Goal: Task Accomplishment & Management: Manage account settings

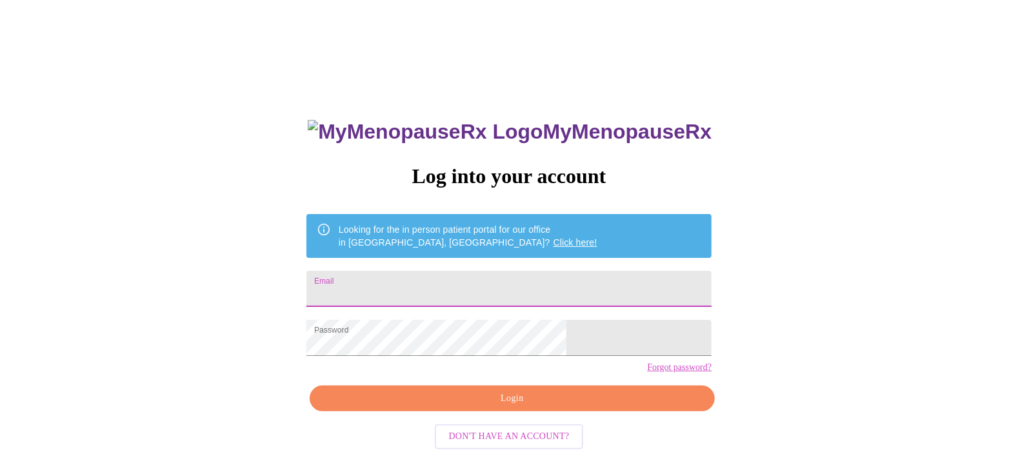
click at [422, 283] on input "Email" at bounding box center [508, 289] width 405 height 36
type input "flakeysapps@yahoo.com"
click at [316, 395] on div "MyMenopauseRx Log into your account Looking for the in person patient portal fo…" at bounding box center [509, 287] width 1008 height 564
click at [499, 407] on span "Login" at bounding box center [511, 399] width 375 height 16
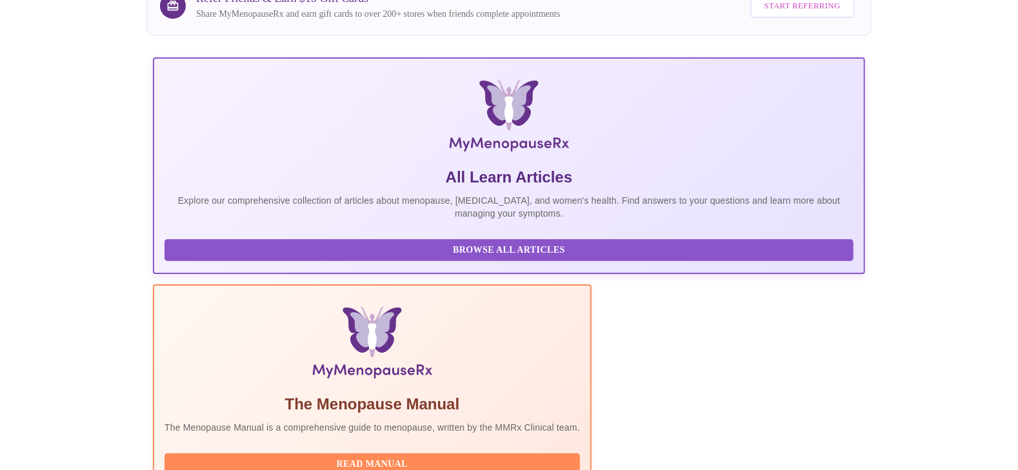
scroll to position [234, 0]
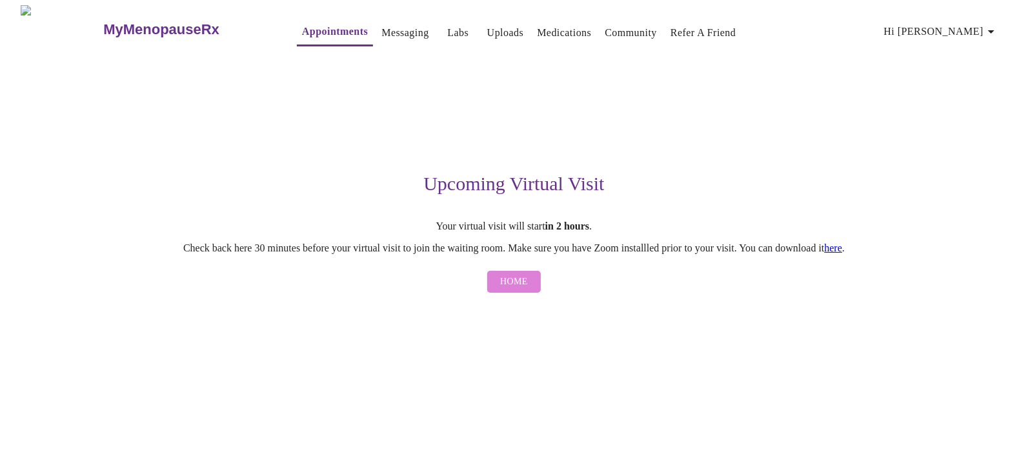
click at [510, 289] on span "Home" at bounding box center [514, 282] width 28 height 16
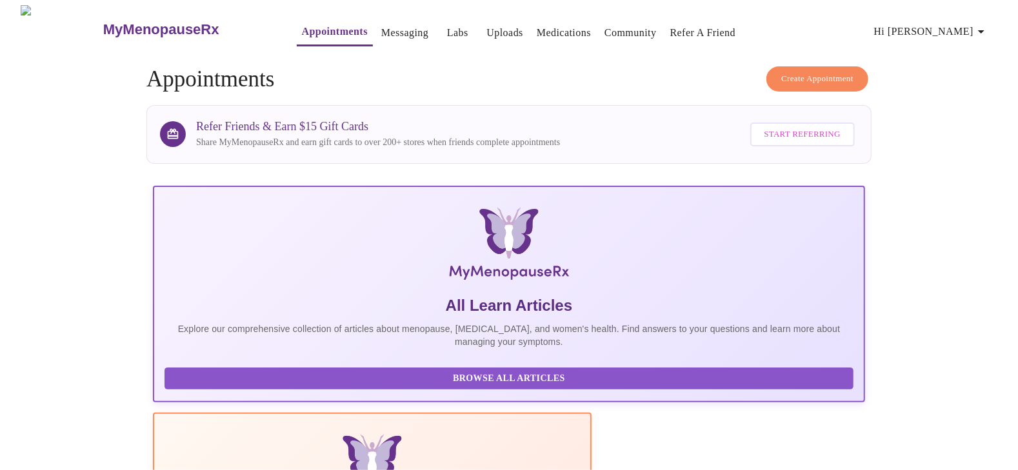
scroll to position [234, 0]
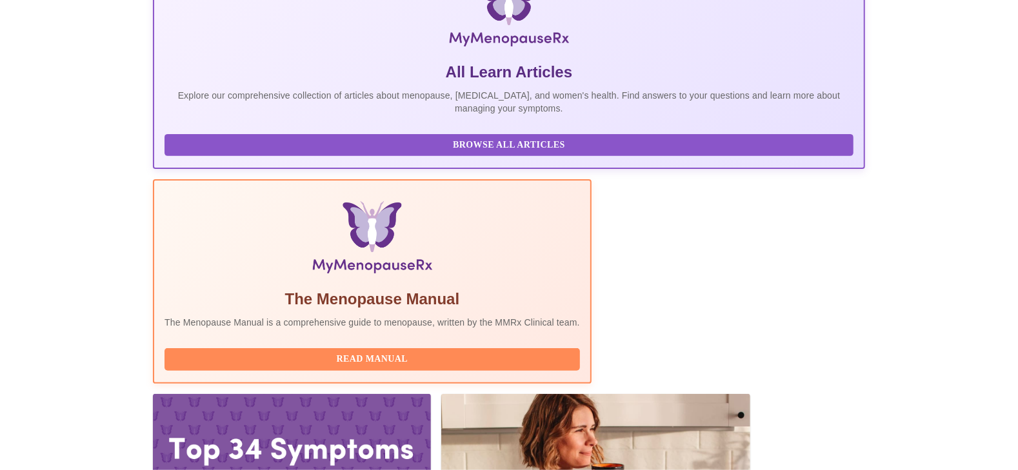
drag, startPoint x: 321, startPoint y: 288, endPoint x: 242, endPoint y: 288, distance: 78.7
copy h3 "Emilie McLain,"
drag, startPoint x: 364, startPoint y: 289, endPoint x: 246, endPoint y: 294, distance: 118.2
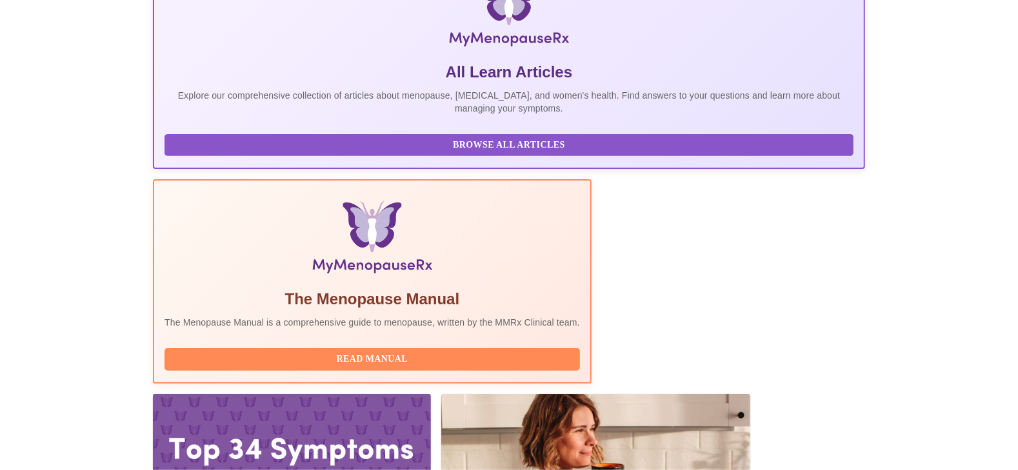
copy h3 "[PERSON_NAME], APRN"
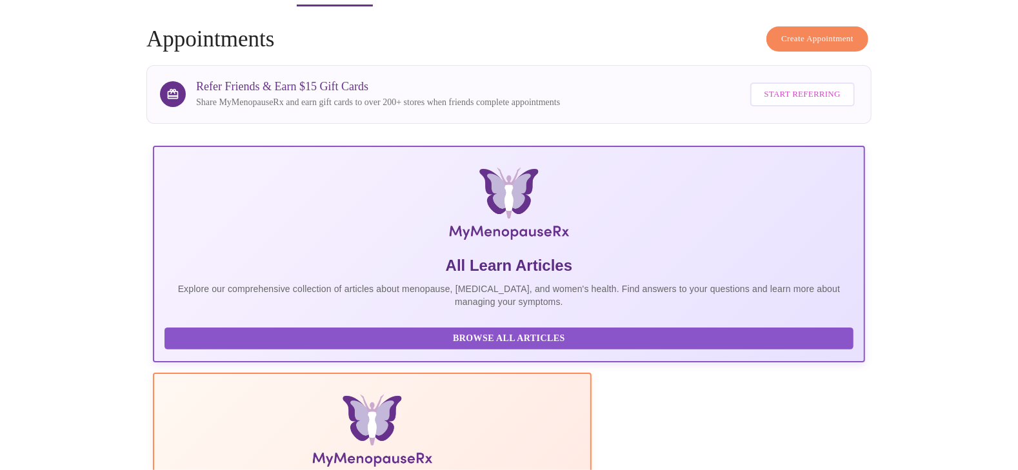
scroll to position [0, 0]
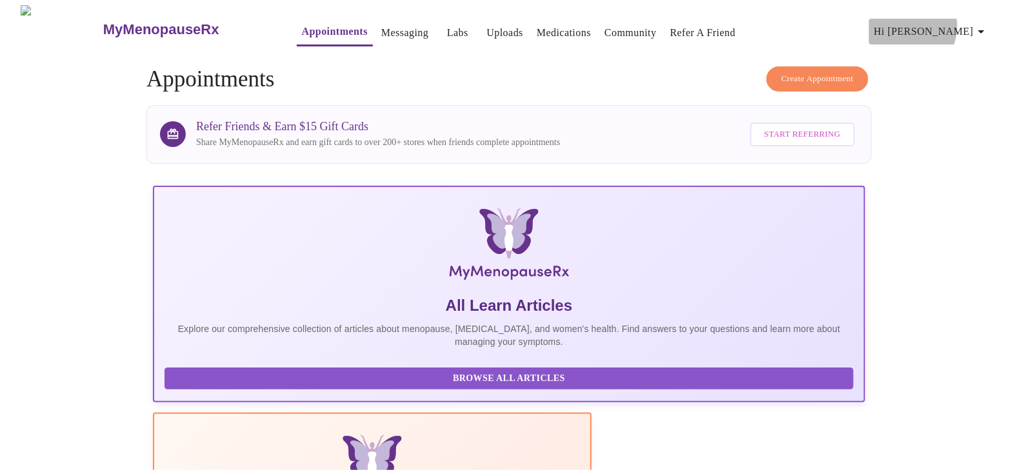
click at [948, 23] on span "Hi [PERSON_NAME]" at bounding box center [931, 32] width 115 height 18
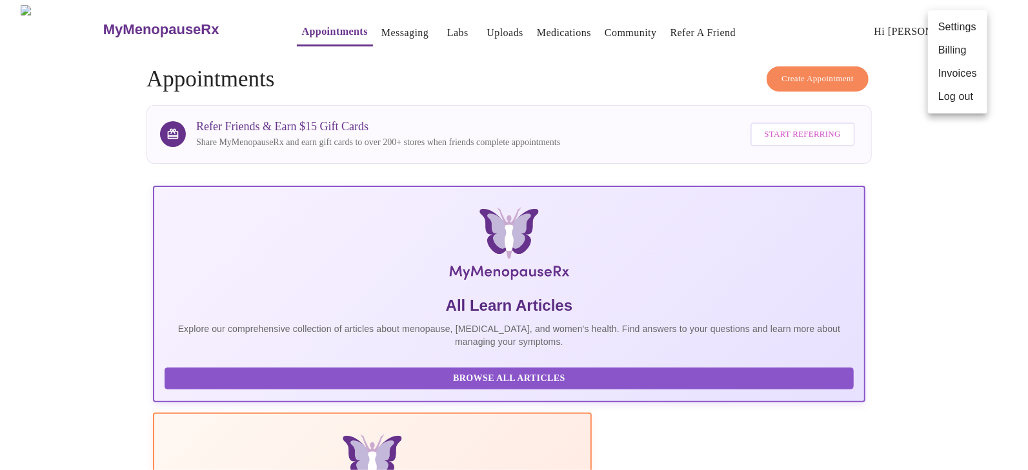
click at [945, 79] on li "Invoices" at bounding box center [957, 73] width 59 height 23
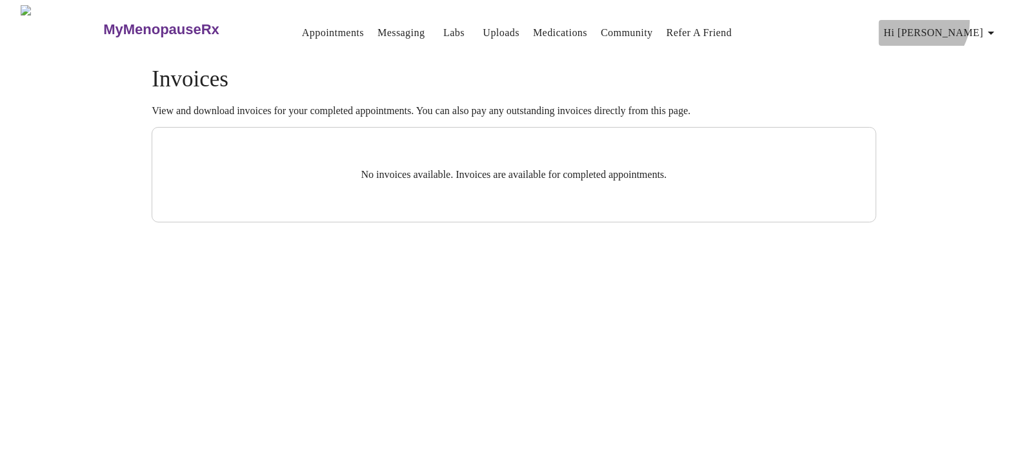
click at [965, 20] on button "Hi [PERSON_NAME]" at bounding box center [941, 33] width 125 height 26
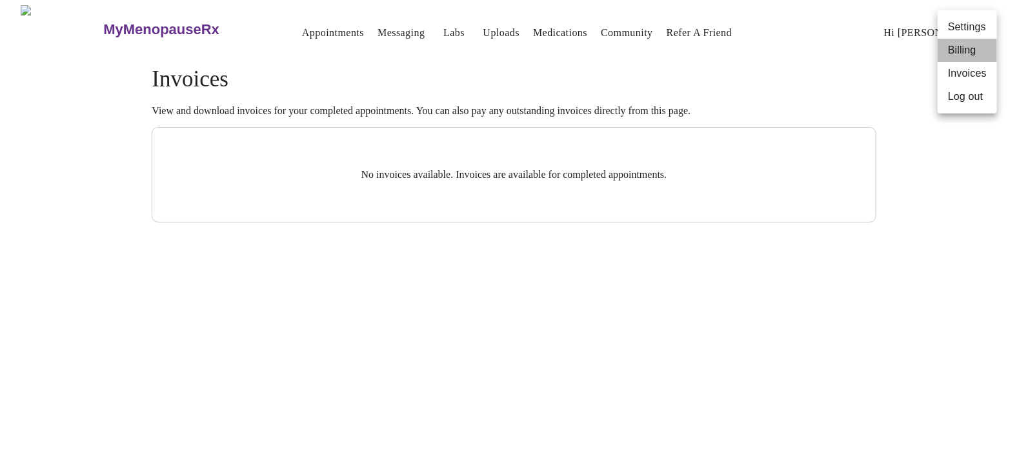
click at [964, 52] on li "Billing" at bounding box center [966, 50] width 59 height 23
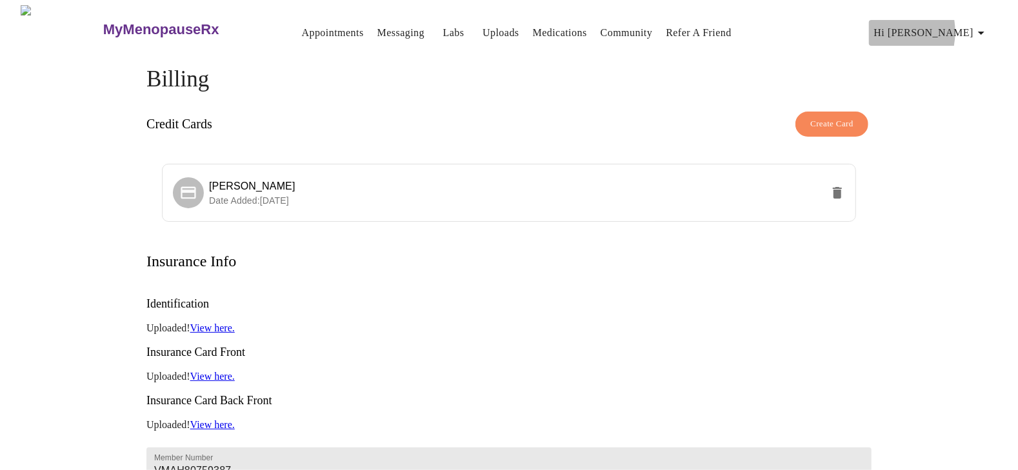
click at [928, 27] on span "Hi [PERSON_NAME]" at bounding box center [931, 33] width 115 height 18
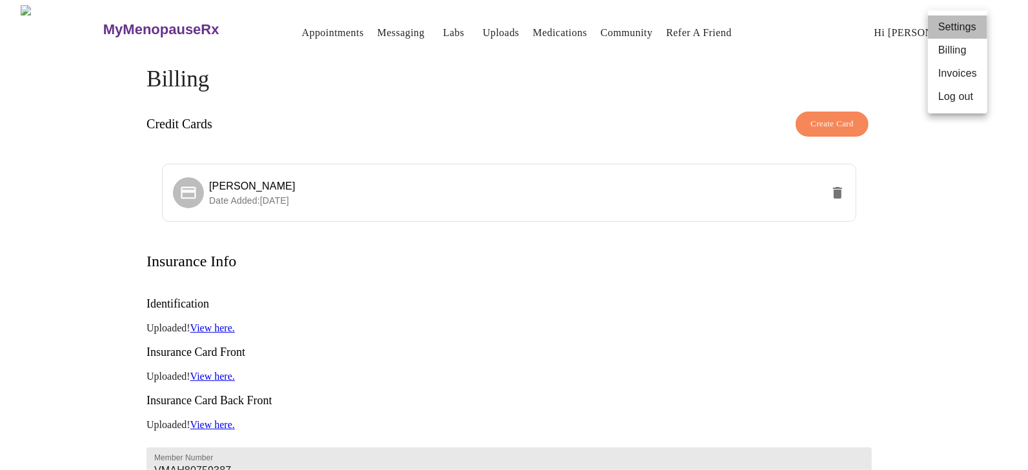
click at [943, 28] on li "Settings" at bounding box center [957, 26] width 59 height 23
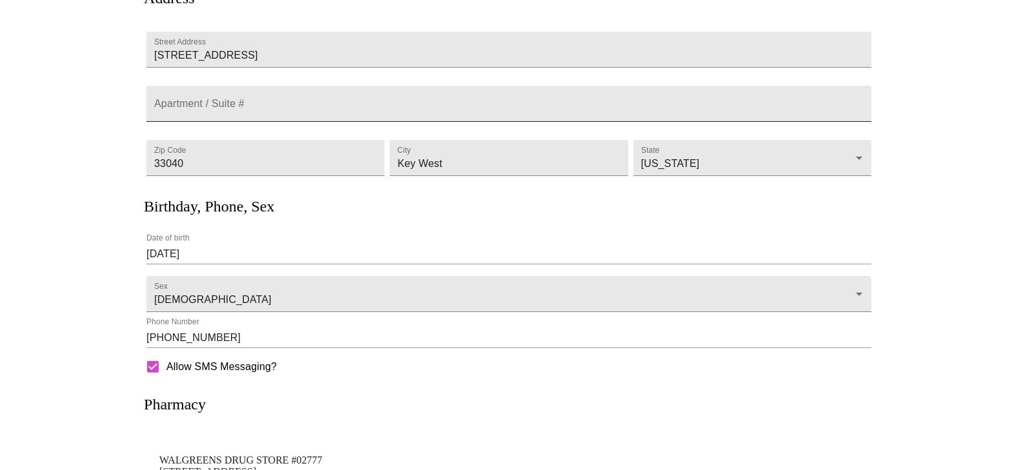
scroll to position [248, 0]
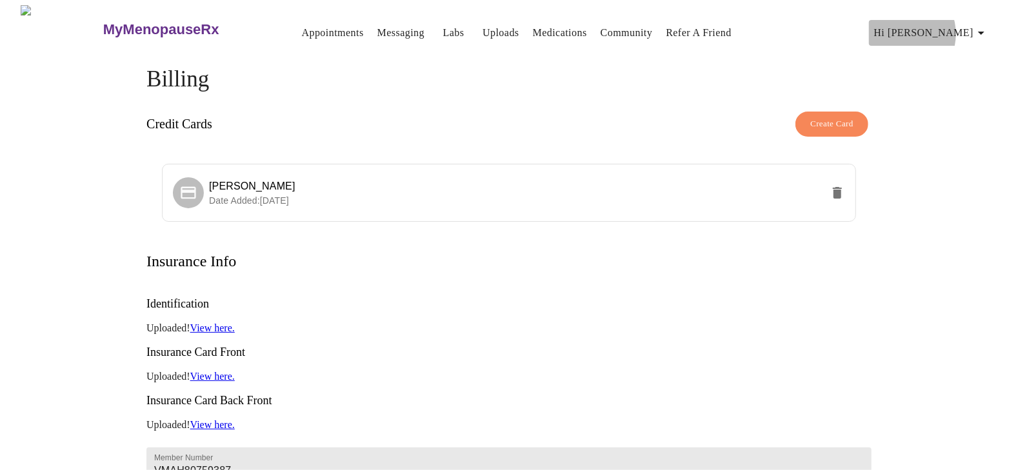
click at [946, 29] on span "Hi [PERSON_NAME]" at bounding box center [931, 33] width 115 height 18
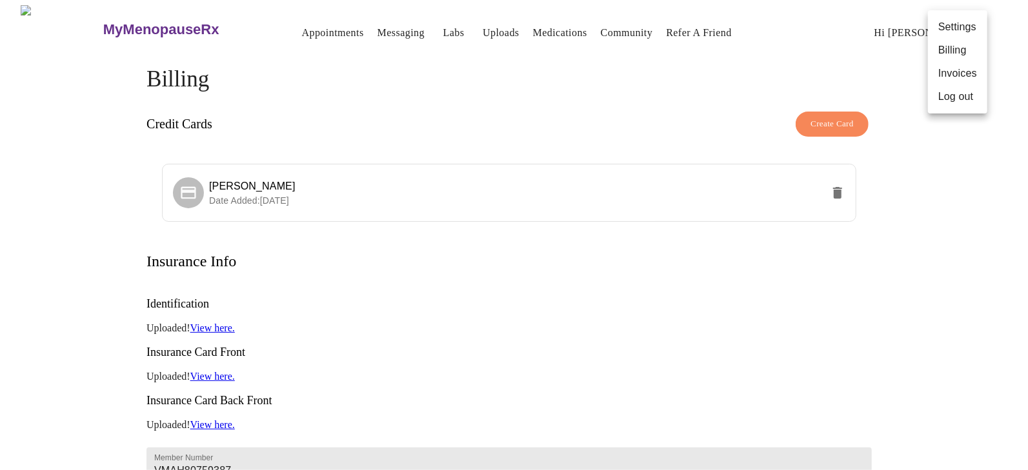
click at [387, 34] on div at bounding box center [514, 235] width 1028 height 470
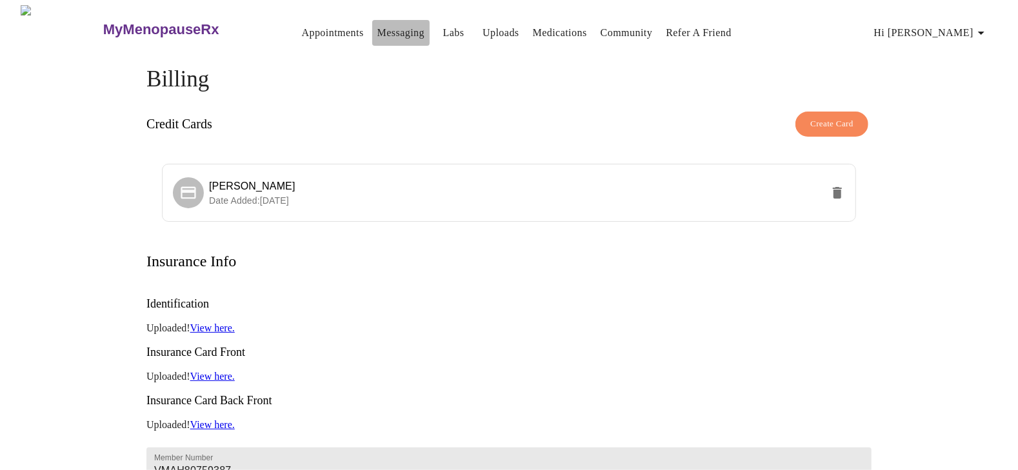
click at [383, 27] on link "Messaging" at bounding box center [400, 33] width 47 height 18
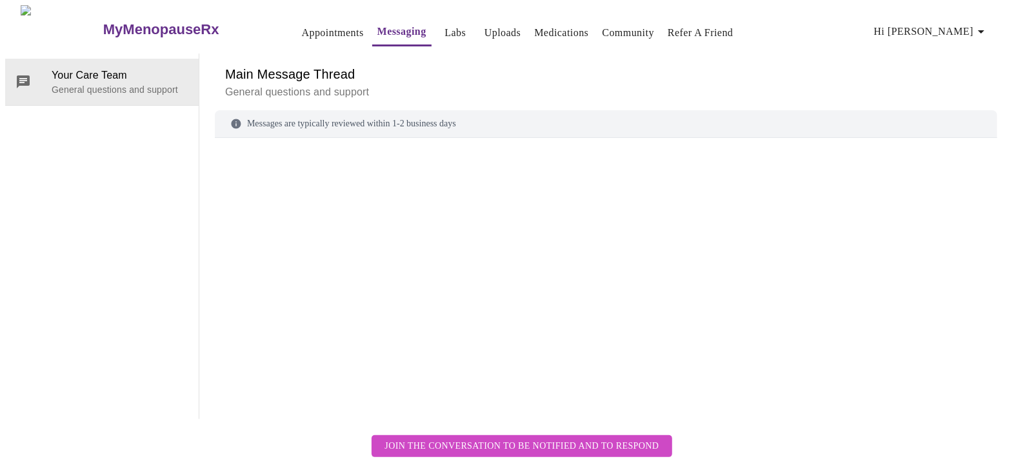
scroll to position [48, 0]
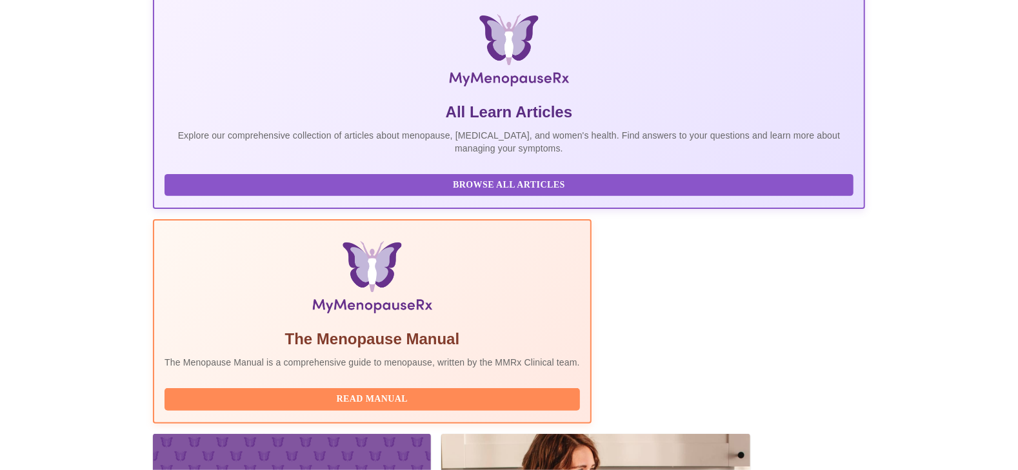
scroll to position [234, 0]
